Goal: Task Accomplishment & Management: Complete application form

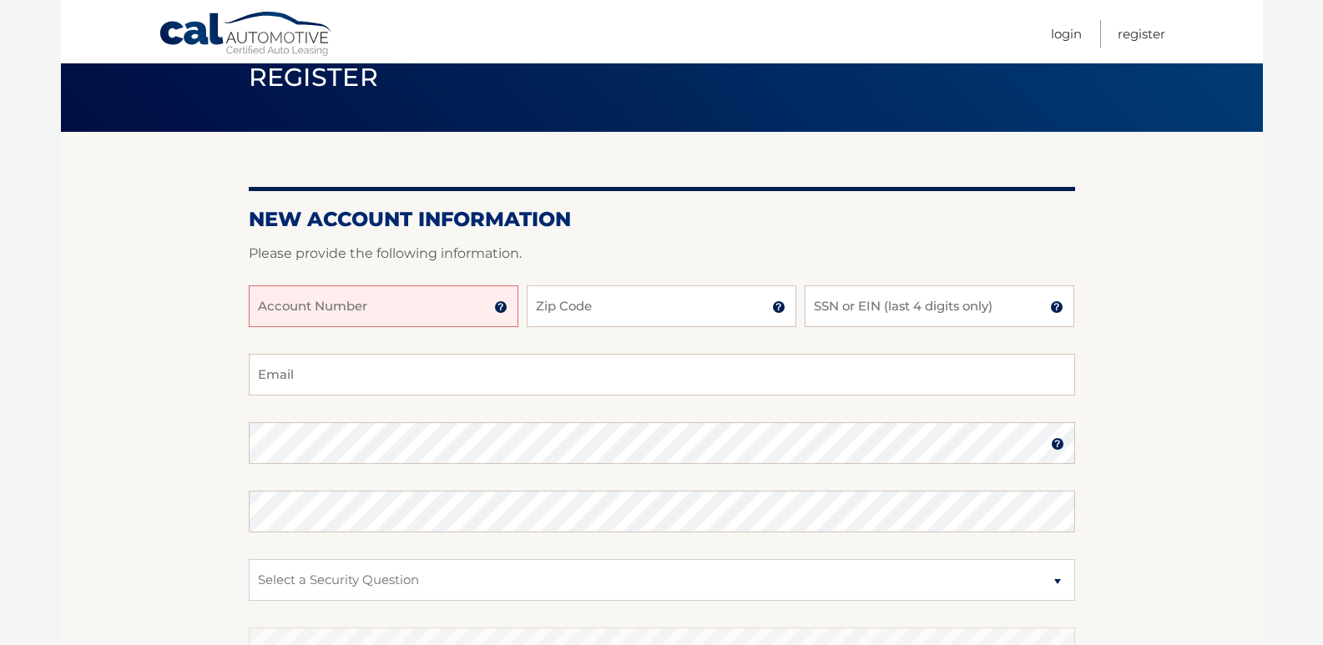
scroll to position [167, 0]
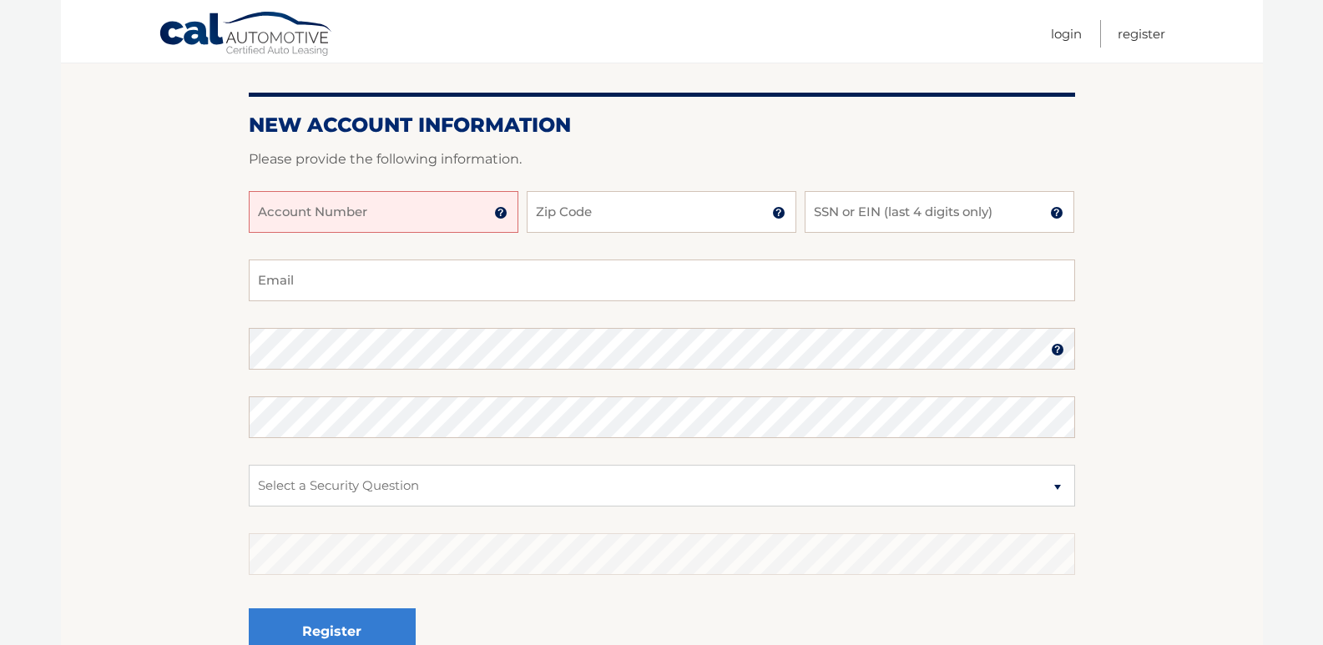
click at [369, 208] on input "Account Number" at bounding box center [384, 212] width 270 height 42
type input "44455972581"
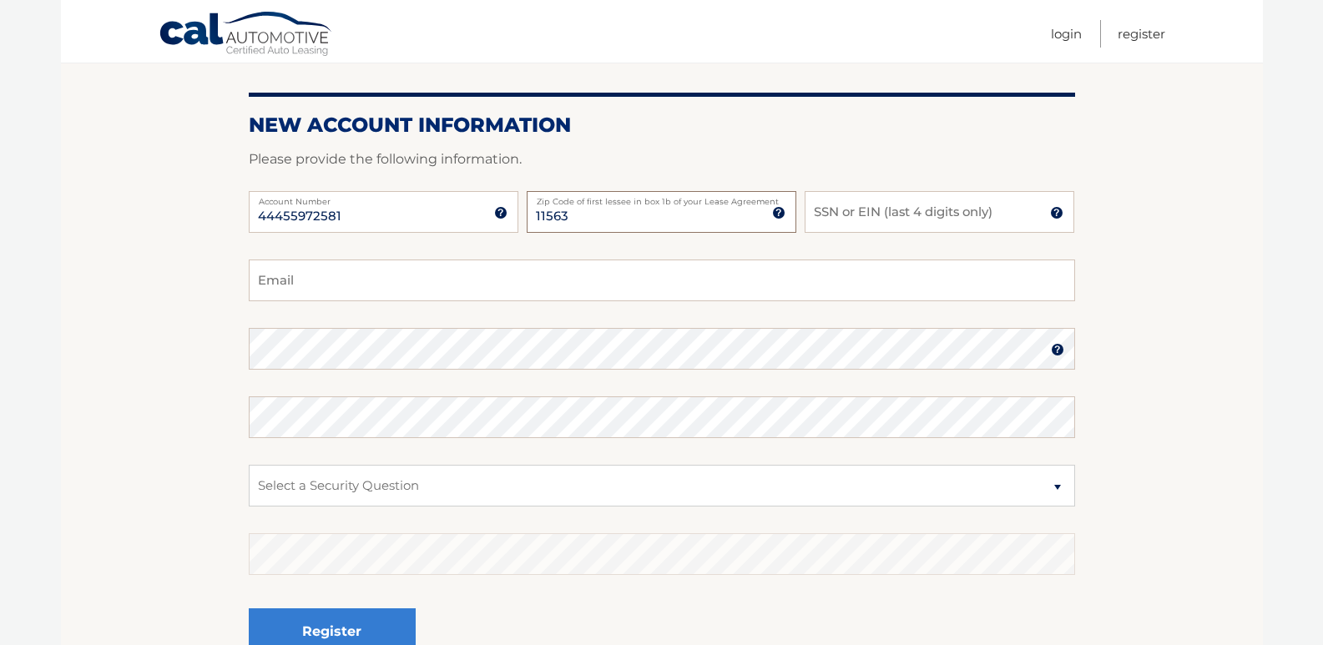
type input "11563"
type input "4911"
type input "[EMAIL_ADDRESS][DOMAIN_NAME]"
click at [1056, 350] on img at bounding box center [1057, 349] width 13 height 13
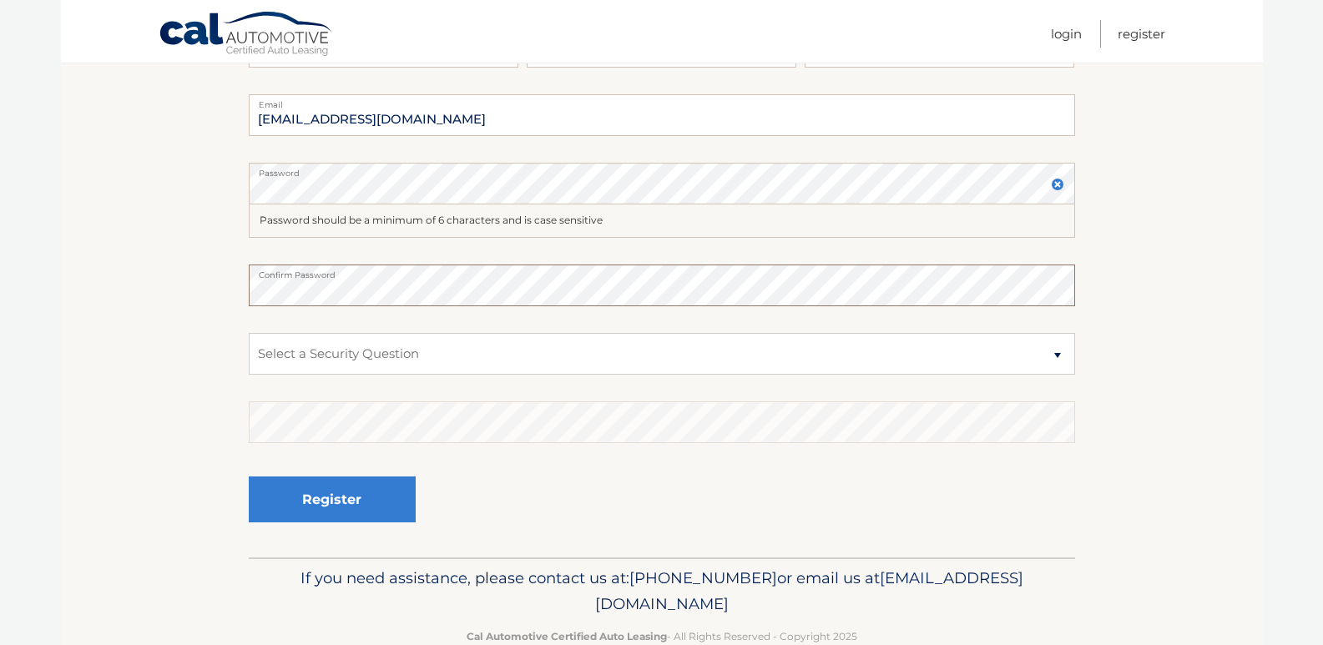
scroll to position [334, 0]
click at [1061, 354] on select "Select a Security Question What was the name of your elementary school? What is…" at bounding box center [662, 352] width 826 height 42
select select "2"
click at [249, 331] on select "Select a Security Question What was the name of your elementary school? What is…" at bounding box center [662, 352] width 826 height 42
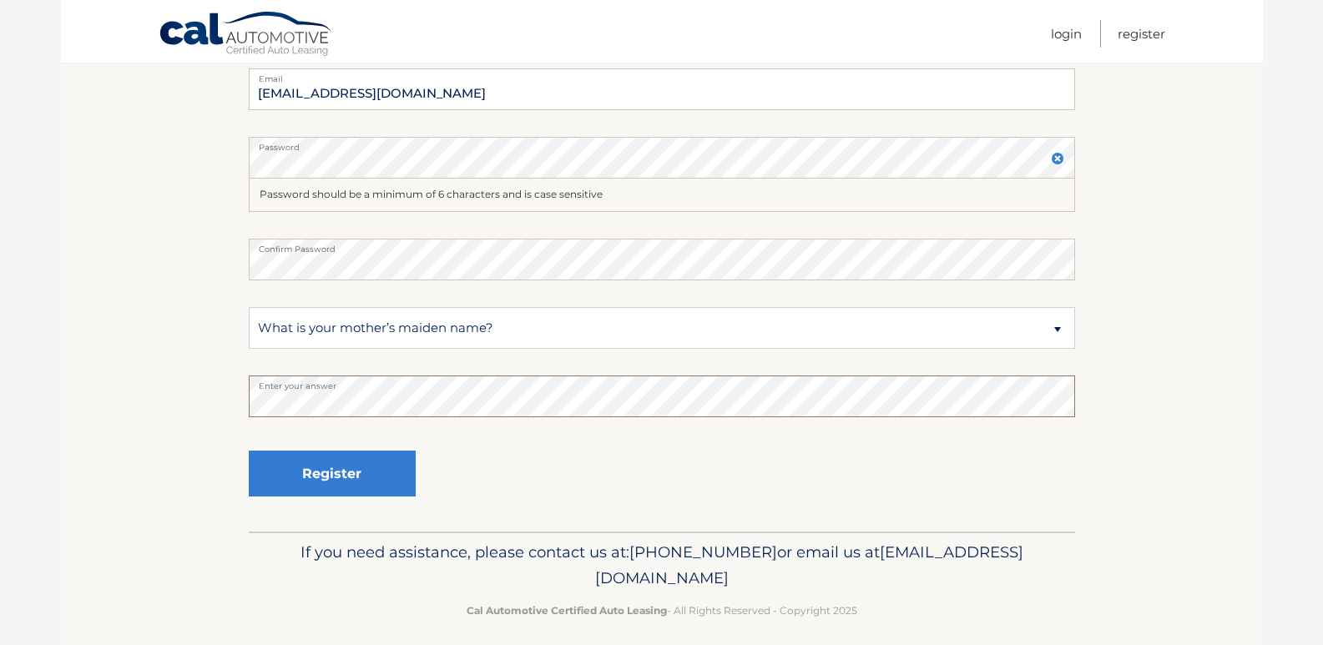
scroll to position [371, 0]
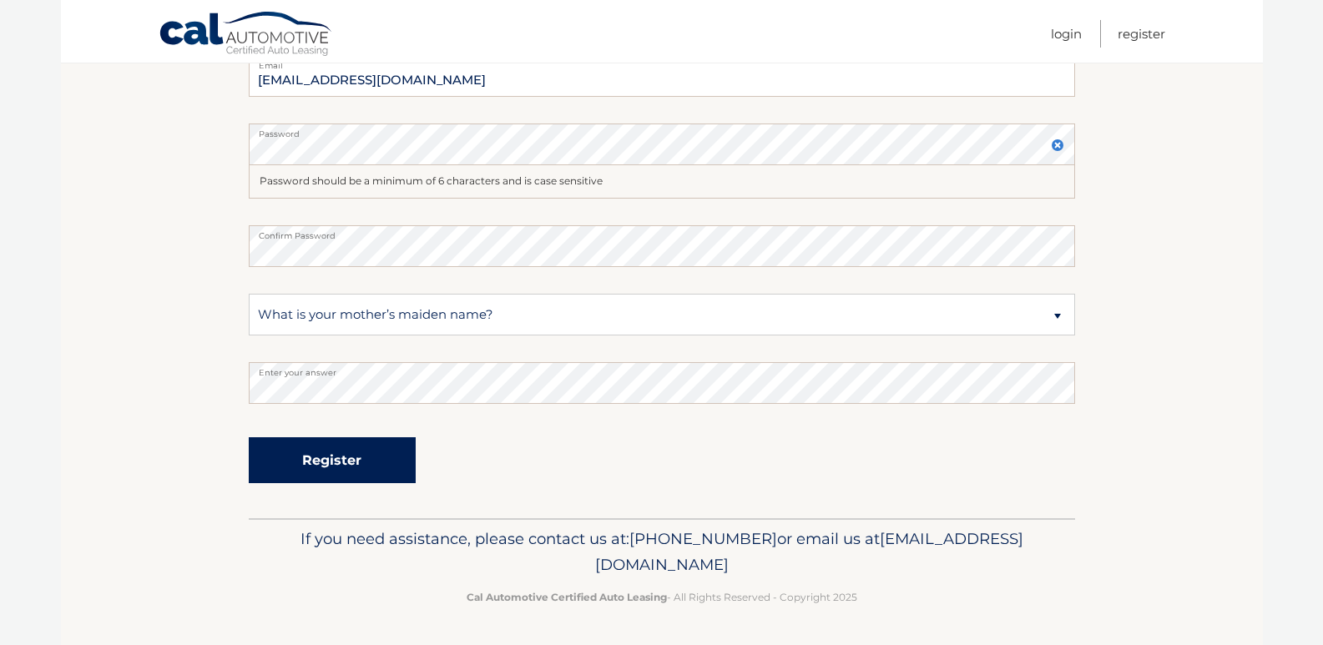
click at [328, 445] on button "Register" at bounding box center [332, 460] width 167 height 46
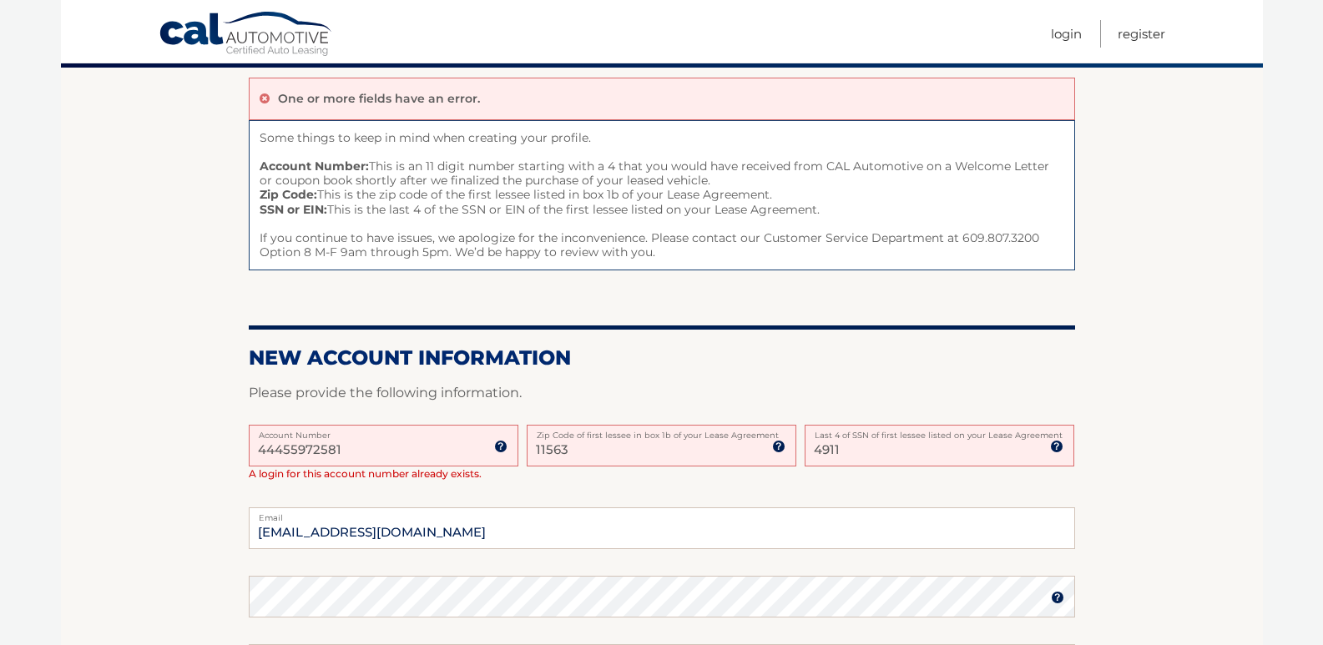
scroll to position [167, 0]
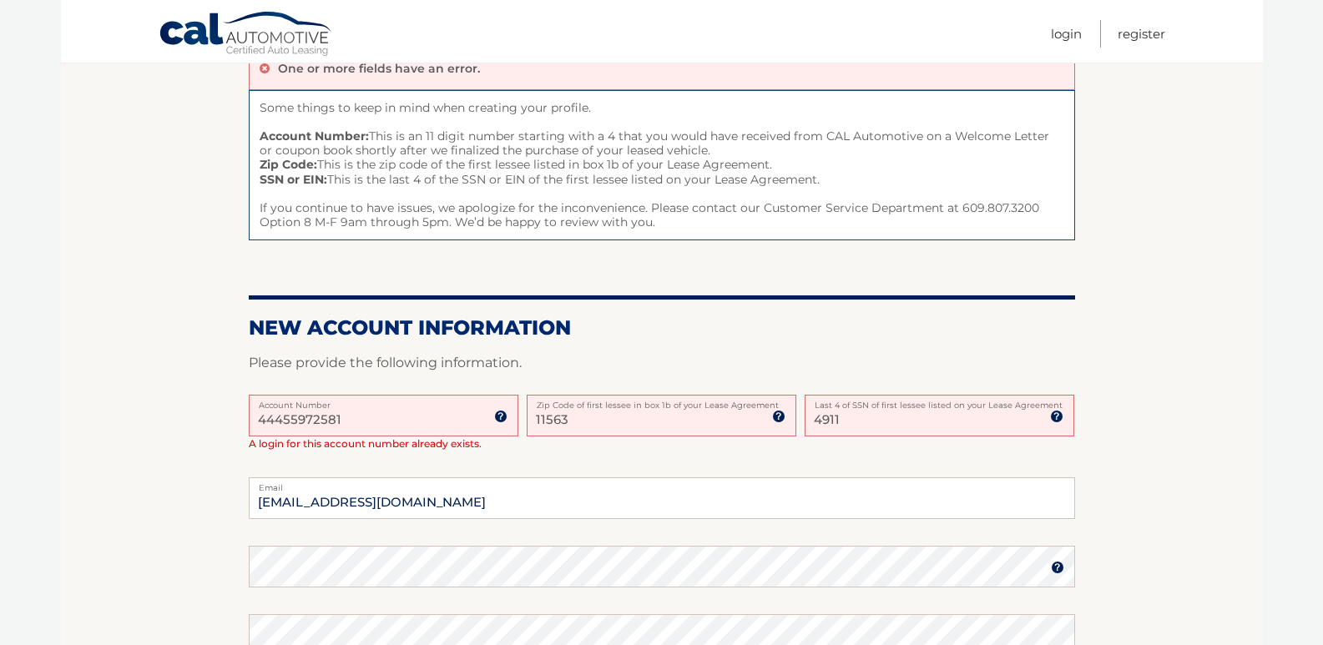
drag, startPoint x: 343, startPoint y: 419, endPoint x: 209, endPoint y: 397, distance: 135.3
click at [218, 408] on section "One or more fields have an error. Some things to keep in mind when creating you…" at bounding box center [662, 472] width 1202 height 869
type input "44455972581"
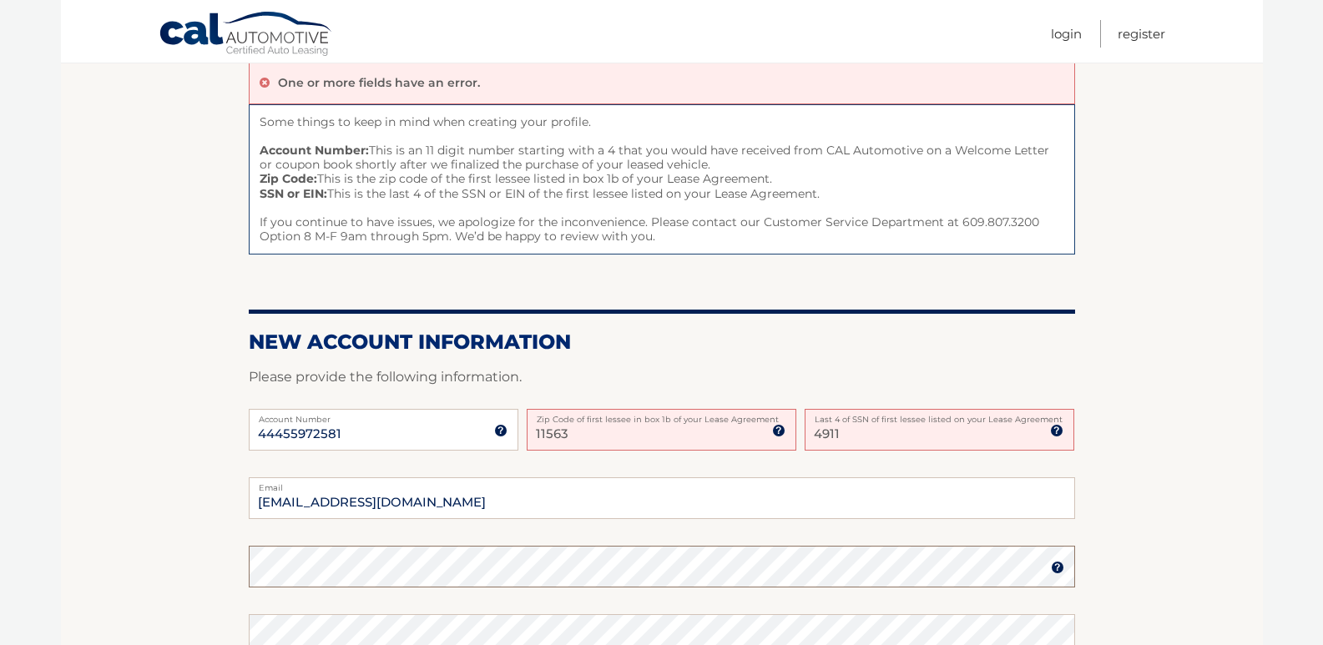
scroll to position [0, 0]
